Goal: Transaction & Acquisition: Purchase product/service

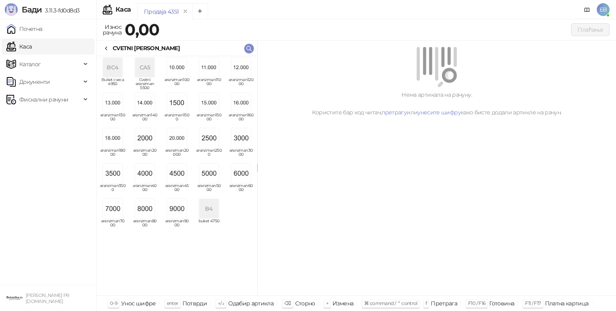
click at [210, 172] on img "grid" at bounding box center [208, 173] width 19 height 19
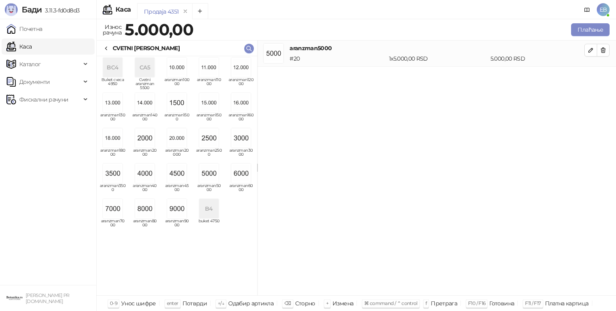
click at [107, 50] on icon at bounding box center [106, 48] width 2 height 3
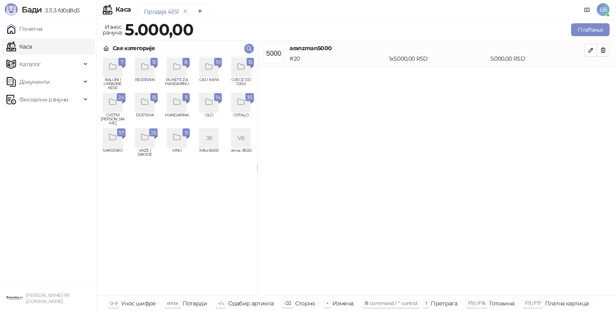
click at [244, 76] on div "grid" at bounding box center [240, 67] width 19 height 19
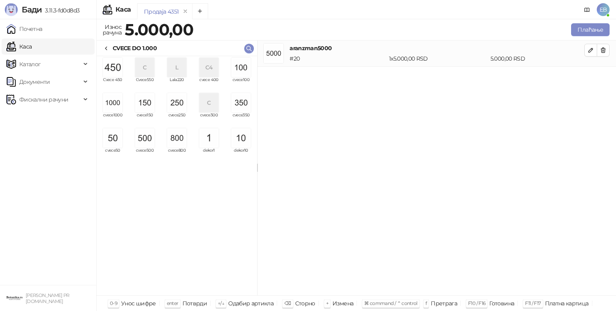
click at [140, 135] on img "grid" at bounding box center [144, 137] width 19 height 19
click at [582, 30] on button "Плаћање" at bounding box center [590, 29] width 38 height 13
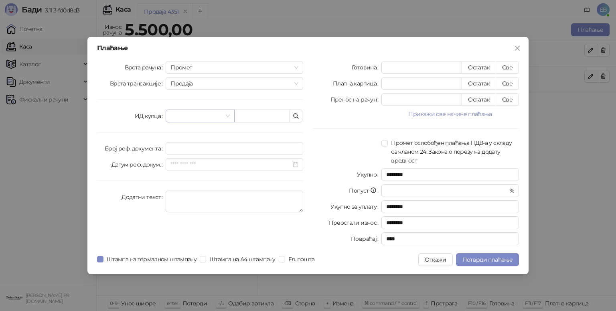
click at [210, 119] on input "search" at bounding box center [196, 116] width 52 height 12
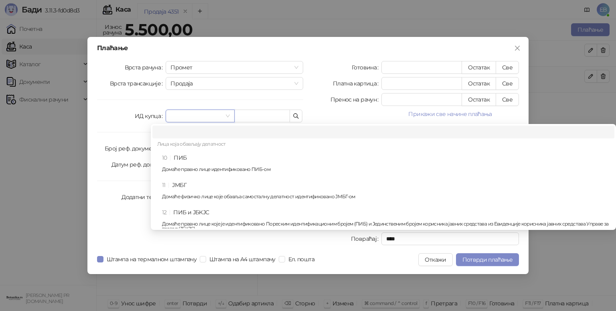
click at [192, 159] on div "10 ПИБ Домаће правно лице идентификовано ПИБ-ом" at bounding box center [385, 164] width 447 height 23
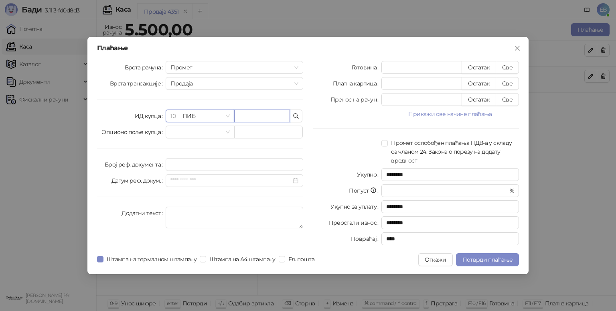
click at [256, 115] on input "text" at bounding box center [262, 115] width 56 height 13
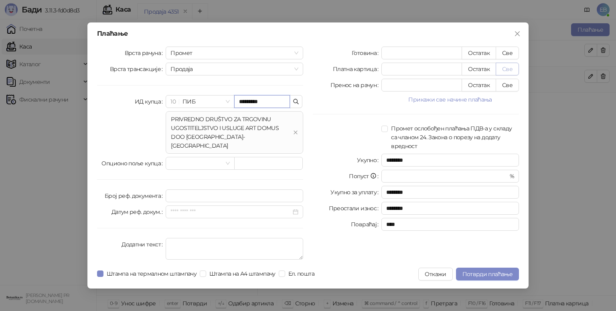
type input "*********"
click at [510, 75] on button "Све" at bounding box center [506, 69] width 23 height 13
type input "****"
click at [500, 271] on span "Потврди плаћање" at bounding box center [487, 273] width 50 height 7
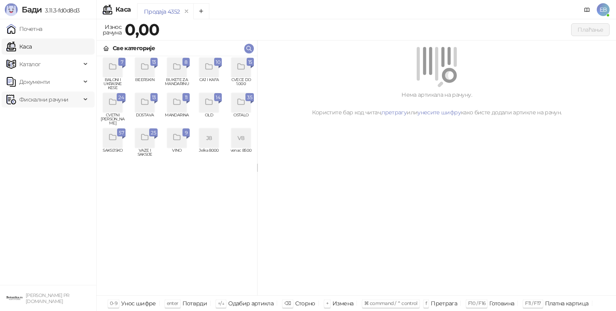
click at [86, 95] on div "Фискални рачуни" at bounding box center [48, 99] width 93 height 16
click at [63, 119] on link "Издати рачуни" at bounding box center [37, 117] width 54 height 16
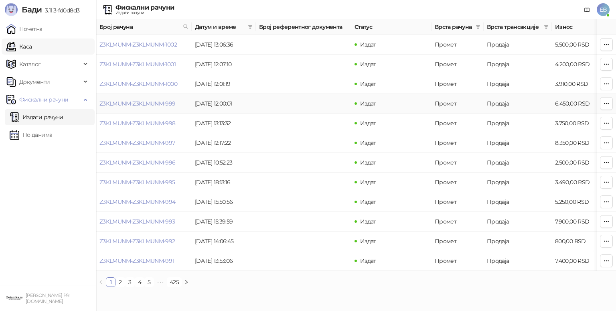
click at [32, 47] on link "Каса" at bounding box center [18, 46] width 25 height 16
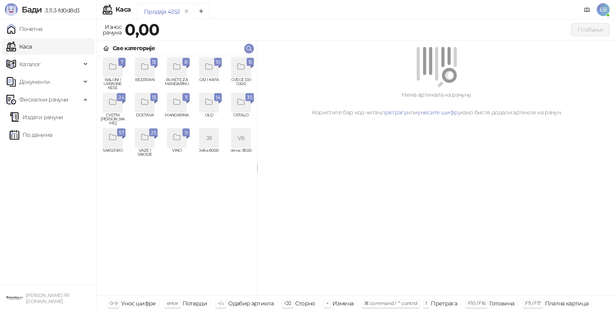
click at [119, 111] on div "grid" at bounding box center [112, 102] width 19 height 19
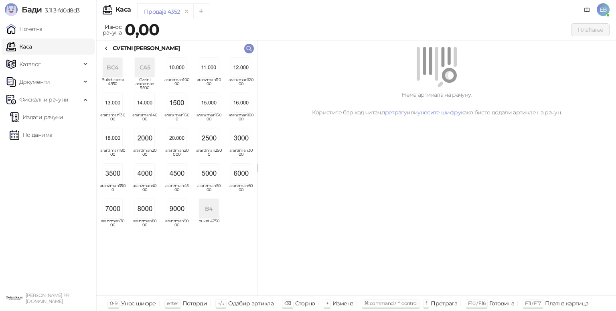
click at [212, 181] on img "grid" at bounding box center [208, 173] width 19 height 19
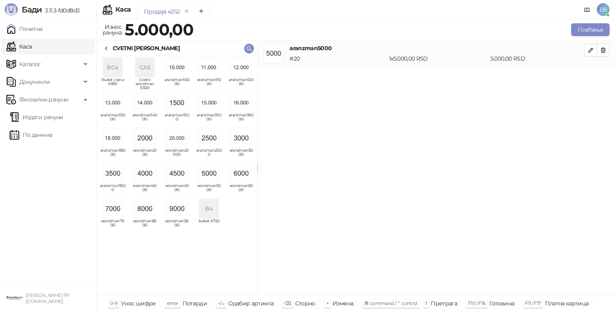
click at [106, 48] on icon at bounding box center [106, 48] width 6 height 6
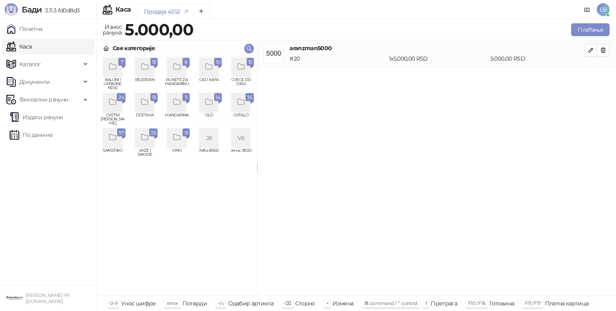
click at [244, 67] on icon "grid" at bounding box center [240, 67] width 7 height 6
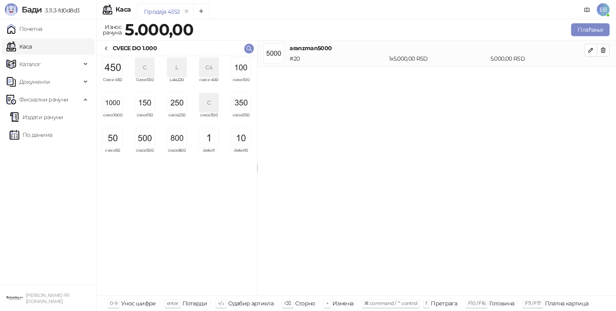
click at [179, 140] on img "grid" at bounding box center [176, 137] width 19 height 19
click at [591, 30] on button "Плаћање" at bounding box center [590, 29] width 38 height 13
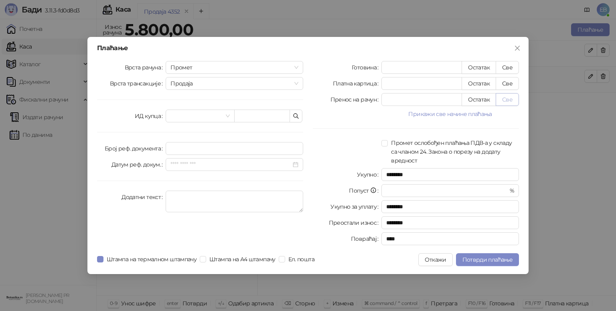
click at [507, 105] on button "Све" at bounding box center [506, 99] width 23 height 13
type input "****"
click at [503, 260] on span "Потврди плаћање" at bounding box center [487, 259] width 50 height 7
